Goal: Transaction & Acquisition: Obtain resource

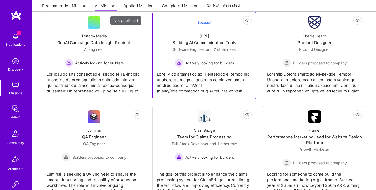
scroll to position [199, 0]
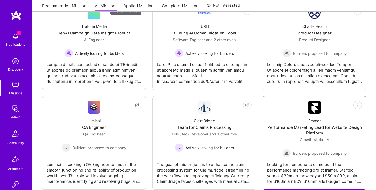
click at [321, 125] on div "Performance Marketing Lead for Website Design Platform" at bounding box center [314, 130] width 95 height 11
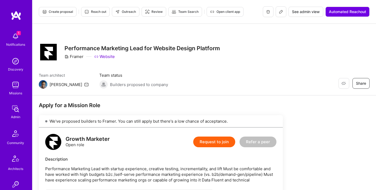
click at [13, 84] on img at bounding box center [15, 85] width 11 height 11
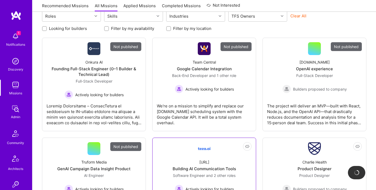
scroll to position [67, 0]
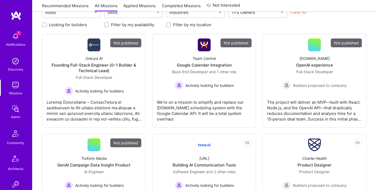
click at [15, 108] on img at bounding box center [15, 109] width 11 height 11
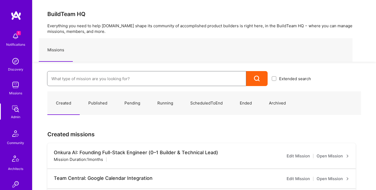
click at [99, 80] on input at bounding box center [146, 79] width 191 height 14
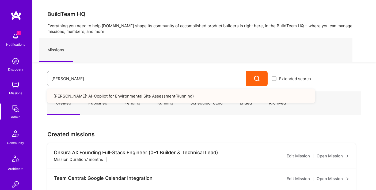
type input "langan"
click at [93, 94] on link "Langan: AI-Copilot for Environmental Site Assessment ( Running )" at bounding box center [181, 96] width 268 height 14
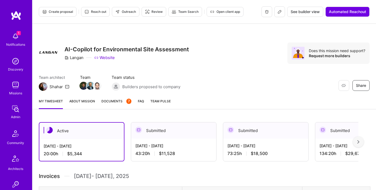
click at [15, 60] on img at bounding box center [15, 61] width 11 height 11
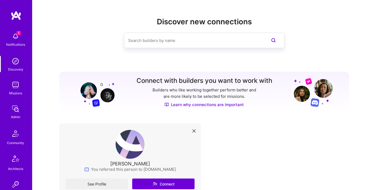
click at [161, 40] on input at bounding box center [193, 41] width 131 height 14
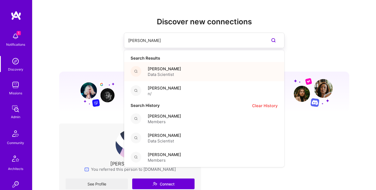
type input "[PERSON_NAME]"
click at [158, 73] on span "Data Scientist" at bounding box center [164, 75] width 33 height 6
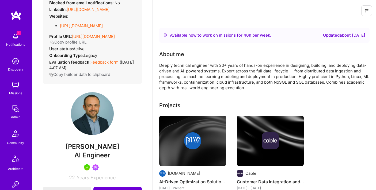
scroll to position [13, 0]
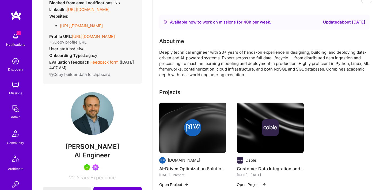
click at [212, 68] on div "Deeply technical engineer with 20+ years of hands-on experience in designing, b…" at bounding box center [264, 64] width 210 height 28
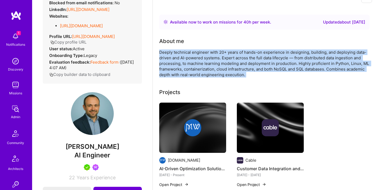
click at [212, 68] on div "Deeply technical engineer with 20+ years of hands-on experience in designing, b…" at bounding box center [264, 64] width 210 height 28
click at [212, 63] on div "Deeply technical engineer with 20+ years of hands-on experience in designing, b…" at bounding box center [264, 64] width 210 height 28
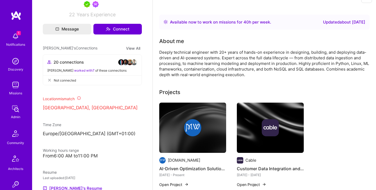
scroll to position [231, 0]
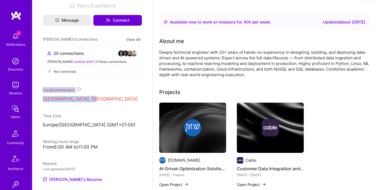
drag, startPoint x: 43, startPoint y: 90, endPoint x: 104, endPoint y: 99, distance: 61.3
click at [104, 99] on div "Location mismatch [GEOGRAPHIC_DATA], [GEOGRAPHIC_DATA]" at bounding box center [92, 94] width 99 height 15
click at [104, 99] on p "[GEOGRAPHIC_DATA], [GEOGRAPHIC_DATA]" at bounding box center [92, 99] width 99 height 6
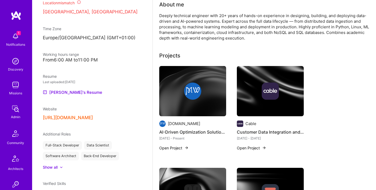
scroll to position [53, 0]
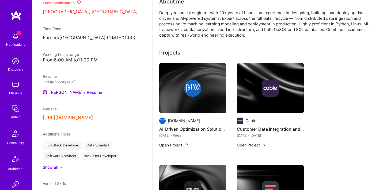
click at [274, 90] on img at bounding box center [270, 88] width 17 height 17
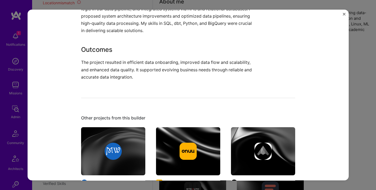
scroll to position [275, 0]
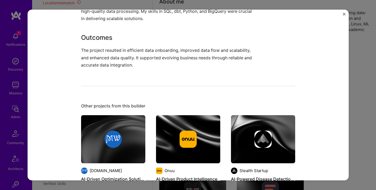
click at [367, 32] on div "Customer Data Integration and System Optimization Cable Financial Services / Fi…" at bounding box center [188, 95] width 376 height 190
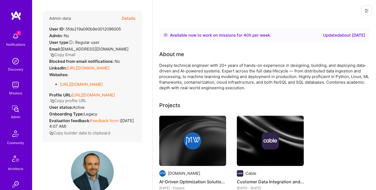
click at [126, 18] on button "Details" at bounding box center [129, 19] width 14 height 16
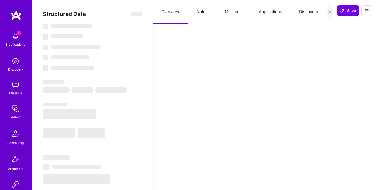
click at [273, 14] on button "Applications" at bounding box center [270, 12] width 40 height 24
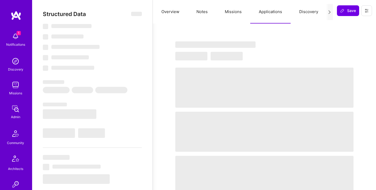
select select "Right Now"
select select "5"
select select "7"
select select "6"
select select "7"
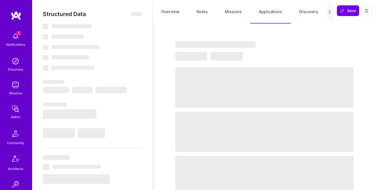
select select "US"
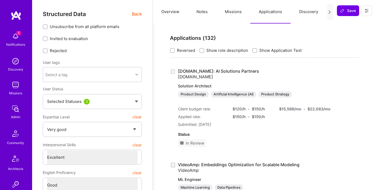
click at [235, 11] on button "Missions" at bounding box center [233, 12] width 34 height 24
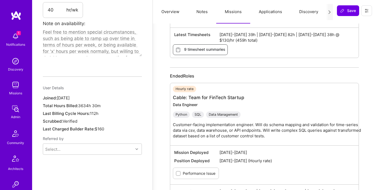
scroll to position [356, 0]
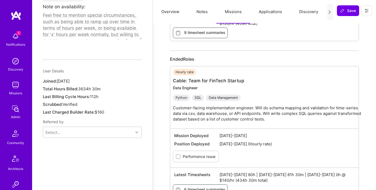
drag, startPoint x: 45, startPoint y: 72, endPoint x: 86, endPoint y: 72, distance: 41.5
click at [86, 78] on div "Joined: [DATE]" at bounding box center [92, 81] width 99 height 6
click at [70, 79] on span "[DATE]" at bounding box center [63, 81] width 13 height 5
drag, startPoint x: 92, startPoint y: 72, endPoint x: 59, endPoint y: 71, distance: 33.2
click at [59, 79] on span "[DATE]" at bounding box center [63, 81] width 13 height 5
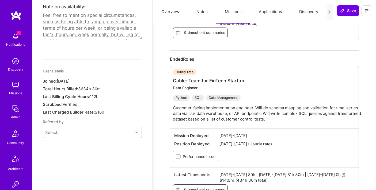
click at [59, 79] on span "[DATE]" at bounding box center [63, 81] width 13 height 5
drag, startPoint x: 59, startPoint y: 71, endPoint x: 88, endPoint y: 70, distance: 29.5
click at [70, 79] on span "[DATE]" at bounding box center [63, 81] width 13 height 5
drag, startPoint x: 79, startPoint y: 80, endPoint x: 99, endPoint y: 79, distance: 19.5
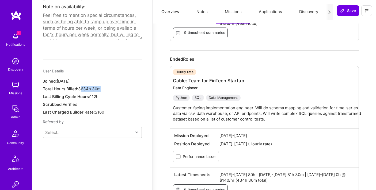
click at [99, 86] on span "3634h 30m" at bounding box center [89, 88] width 22 height 5
drag, startPoint x: 80, startPoint y: 80, endPoint x: 89, endPoint y: 80, distance: 8.8
click at [89, 86] on span "3634h 30m" at bounding box center [89, 88] width 22 height 5
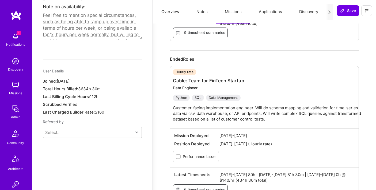
click at [94, 94] on span "112h" at bounding box center [94, 96] width 9 height 5
click at [96, 94] on span "112h" at bounding box center [94, 96] width 9 height 5
click at [93, 94] on span "112h" at bounding box center [94, 96] width 9 height 5
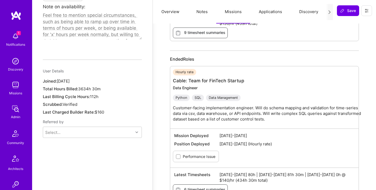
click at [93, 94] on span "112h" at bounding box center [94, 96] width 9 height 5
click at [99, 94] on span "112h" at bounding box center [94, 96] width 9 height 5
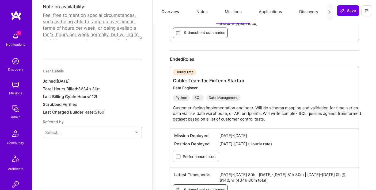
click at [93, 94] on span "112h" at bounding box center [94, 96] width 9 height 5
click at [96, 94] on span "112h" at bounding box center [94, 96] width 9 height 5
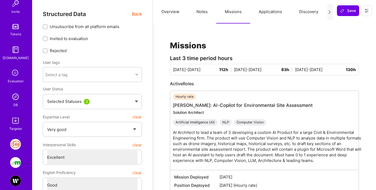
scroll to position [182, 0]
click at [16, 123] on img at bounding box center [15, 120] width 11 height 11
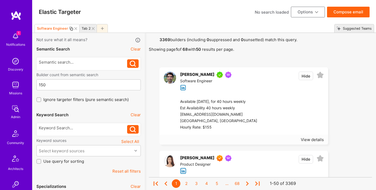
click at [74, 27] on icon at bounding box center [75, 28] width 3 height 3
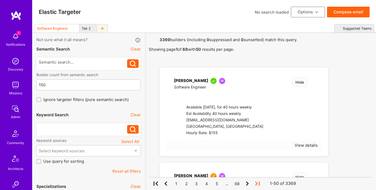
checkbox input "true"
type input "[DATE]"
checkbox input "false"
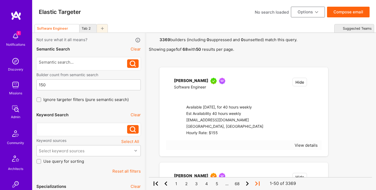
checkbox input "false"
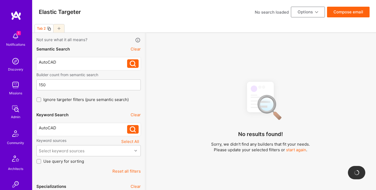
click at [74, 60] on div "AutoCAD" at bounding box center [83, 62] width 89 height 6
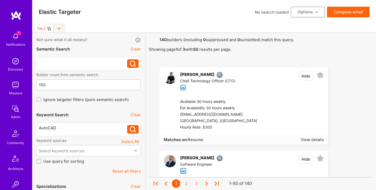
click at [58, 29] on icon at bounding box center [59, 28] width 3 height 3
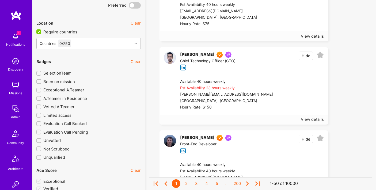
scroll to position [849, 0]
click at [40, 30] on input "Require countries" at bounding box center [39, 31] width 5 height 5
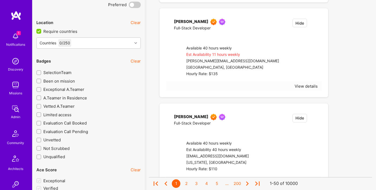
checkbox input "false"
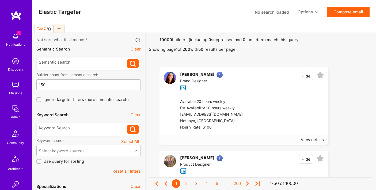
click at [162, 39] on strong "10000" at bounding box center [166, 39] width 13 height 5
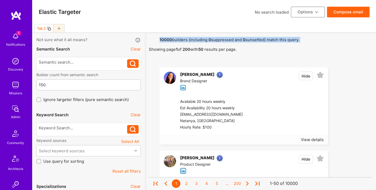
click at [162, 39] on strong "10000" at bounding box center [166, 39] width 13 height 5
click at [172, 39] on span "10000 builders (including 0 suppressed and 0 sunsetted) match this query. Showi…" at bounding box center [260, 44] width 223 height 15
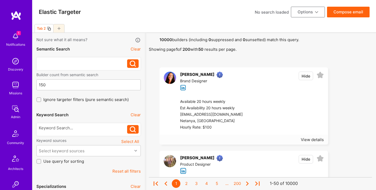
click at [60, 60] on div at bounding box center [83, 62] width 89 height 6
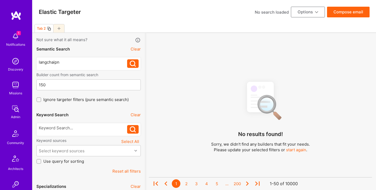
click at [57, 61] on div "langchaipn" at bounding box center [83, 62] width 89 height 6
click at [131, 63] on icon at bounding box center [133, 64] width 6 height 6
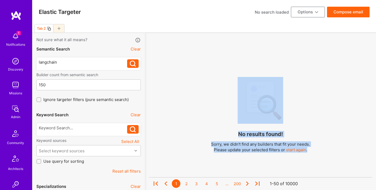
drag, startPoint x: 233, startPoint y: 68, endPoint x: 330, endPoint y: 154, distance: 129.3
click at [330, 154] on div "No results found! Sorry, we didn't find any builders that fit your needs. Pleas…" at bounding box center [260, 153] width 223 height 152
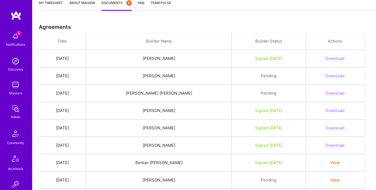
scroll to position [104, 0]
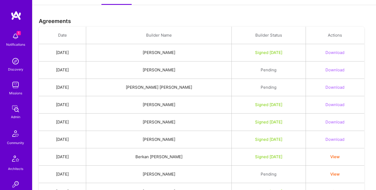
click at [340, 106] on button "Download" at bounding box center [335, 105] width 19 height 6
click at [339, 123] on button "Download" at bounding box center [335, 122] width 19 height 6
click at [342, 141] on button "Download" at bounding box center [335, 140] width 19 height 6
click at [327, 52] on div "Download" at bounding box center [335, 53] width 46 height 6
click at [334, 51] on button "Download" at bounding box center [335, 53] width 19 height 6
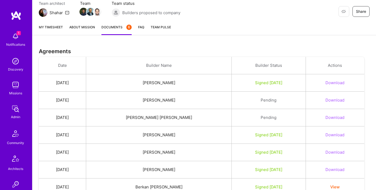
scroll to position [82, 0]
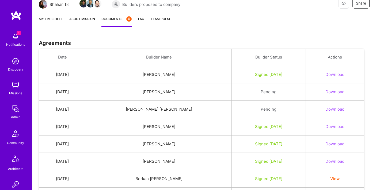
click at [156, 124] on td "Patryk Pawłowski" at bounding box center [159, 126] width 146 height 17
click at [156, 142] on td "Cyrus Eslamian" at bounding box center [159, 144] width 146 height 17
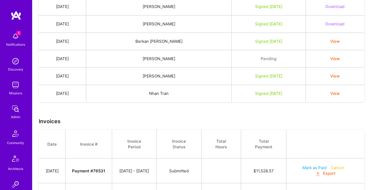
scroll to position [220, 0]
click at [340, 92] on button "View" at bounding box center [334, 93] width 9 height 6
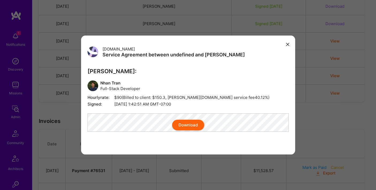
click at [191, 130] on button "Download" at bounding box center [188, 125] width 32 height 11
click at [289, 43] on icon "modal" at bounding box center [287, 44] width 3 height 3
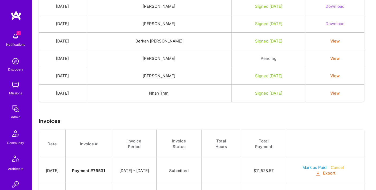
click at [337, 74] on button "View" at bounding box center [334, 76] width 9 height 6
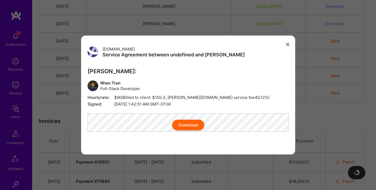
click at [193, 131] on button "Download" at bounding box center [188, 125] width 32 height 11
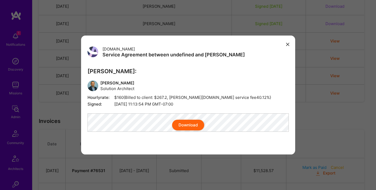
click at [133, 124] on div "Download" at bounding box center [188, 125] width 201 height 11
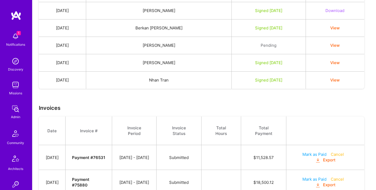
scroll to position [210, 0]
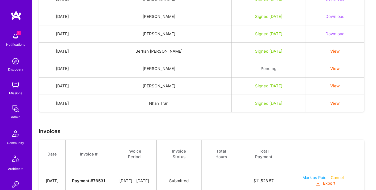
click at [339, 103] on button "View" at bounding box center [334, 104] width 9 height 6
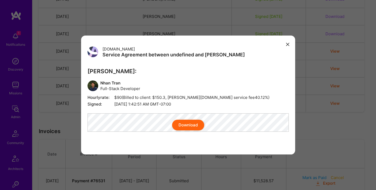
click at [181, 128] on button "Download" at bounding box center [188, 125] width 32 height 11
click at [288, 43] on icon "modal" at bounding box center [287, 44] width 3 height 3
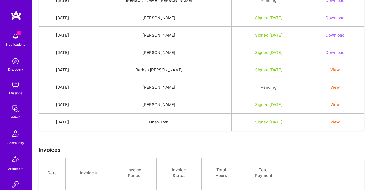
scroll to position [182, 0]
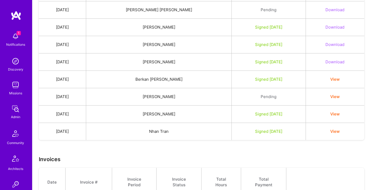
click at [340, 80] on button "View" at bounding box center [334, 80] width 9 height 6
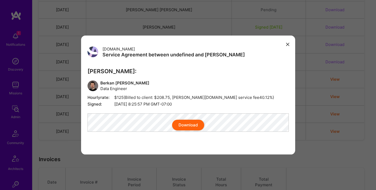
click at [289, 43] on icon "modal" at bounding box center [287, 44] width 3 height 3
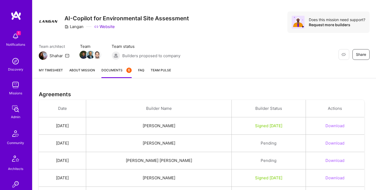
scroll to position [49, 0]
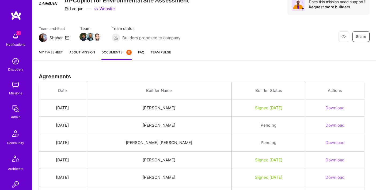
click at [215, 43] on div "Restore Not Interested Share AI-Copilot for Environmental Site Assessment Langa…" at bounding box center [204, 10] width 344 height 70
